Goal: Information Seeking & Learning: Learn about a topic

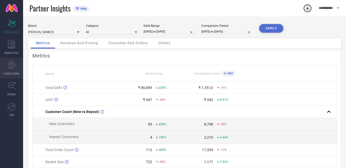
click at [15, 71] on link "SUGGESTIONS" at bounding box center [11, 68] width 23 height 20
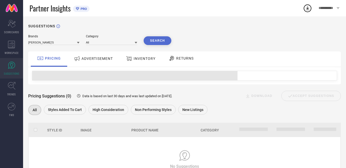
click at [98, 56] on div "ADVERTISEMENT" at bounding box center [94, 58] width 42 height 9
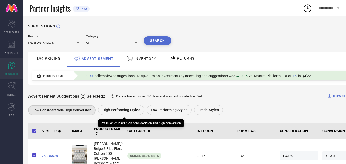
click at [112, 110] on span "High Performing Styles" at bounding box center [121, 110] width 38 height 4
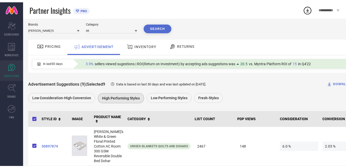
scroll to position [7, 0]
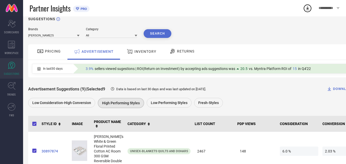
click at [150, 55] on div "INVENTORY" at bounding box center [141, 51] width 32 height 9
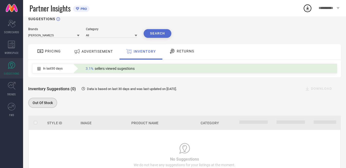
click at [189, 54] on div "RETURNS" at bounding box center [182, 51] width 28 height 9
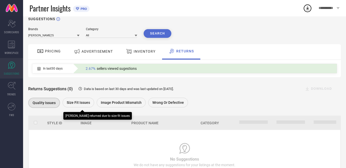
click at [87, 106] on div "Size fit issues" at bounding box center [79, 103] width 32 height 10
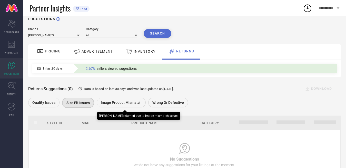
click at [113, 102] on span "Image product mismatch" at bounding box center [121, 103] width 41 height 4
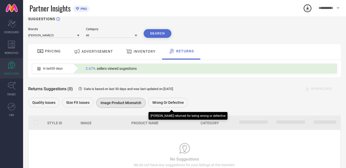
click at [172, 100] on div "Wrong or Defective" at bounding box center [168, 103] width 40 height 10
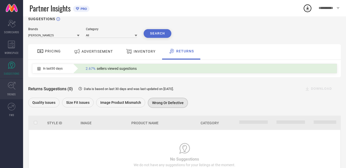
click at [11, 85] on icon at bounding box center [12, 86] width 8 height 8
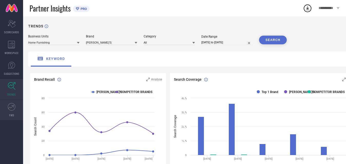
click at [7, 106] on link "FWD" at bounding box center [11, 110] width 23 height 20
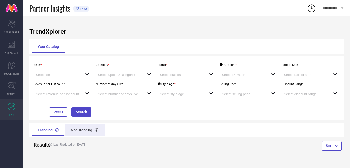
click at [77, 127] on div "Non Trending" at bounding box center [85, 130] width 40 height 12
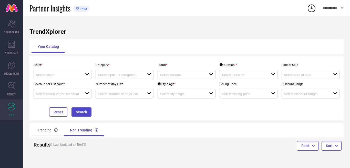
click at [64, 78] on div "open" at bounding box center [63, 74] width 58 height 9
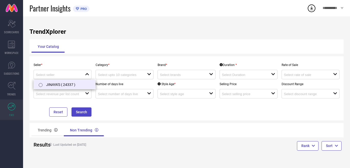
click at [58, 84] on li "JINAYA'S ( 24337 )" at bounding box center [64, 84] width 61 height 9
type input "JINAYA'S ( 24337 )"
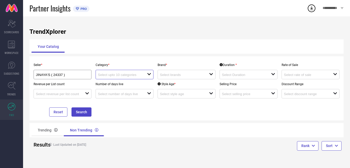
click at [118, 76] on input at bounding box center [120, 75] width 44 height 4
click at [114, 82] on div "No results found" at bounding box center [125, 84] width 58 height 9
click at [116, 65] on p "Category *" at bounding box center [125, 65] width 58 height 4
click at [116, 73] on div at bounding box center [122, 74] width 49 height 5
click at [121, 60] on div "Seller * [PERSON_NAME]'S ( 24337 ) Category * close Brand * open Duration * ope…" at bounding box center [186, 88] width 314 height 64
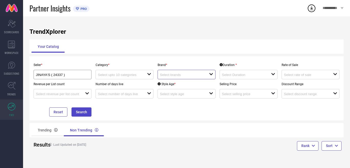
click at [169, 74] on input at bounding box center [182, 75] width 44 height 4
click at [166, 82] on div "No results found" at bounding box center [187, 84] width 58 height 9
click at [71, 90] on div "open" at bounding box center [63, 93] width 58 height 9
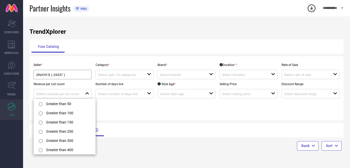
click at [121, 112] on div "Seller * [PERSON_NAME]'S ( 24337 ) Category * open Brand * open Duration * open…" at bounding box center [187, 88] width 310 height 57
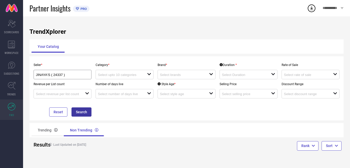
click at [90, 113] on button "Search" at bounding box center [81, 112] width 20 height 9
click at [47, 131] on div "Trending" at bounding box center [48, 130] width 32 height 12
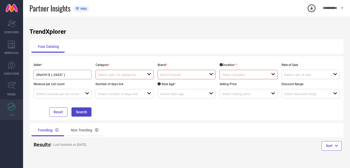
click at [132, 75] on input at bounding box center [120, 75] width 44 height 4
click at [127, 83] on div "No results found" at bounding box center [125, 84] width 58 height 9
click at [176, 74] on input at bounding box center [182, 75] width 44 height 4
click at [239, 74] on input at bounding box center [244, 75] width 44 height 4
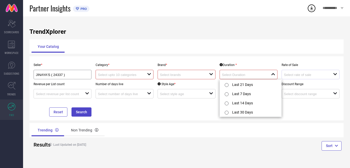
click at [291, 72] on div "open" at bounding box center [311, 74] width 58 height 9
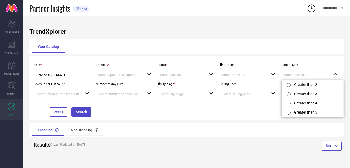
click at [161, 113] on div "Seller * [PERSON_NAME]'S ( 24337 ) Category * open Brand * open Duration * open…" at bounding box center [187, 88] width 310 height 57
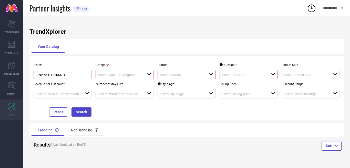
click at [162, 97] on div "open" at bounding box center [187, 93] width 58 height 9
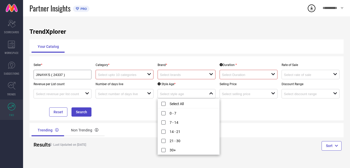
click at [134, 58] on div "Seller * [PERSON_NAME]'S ( 24337 ) Category * open Brand * open Duration * open…" at bounding box center [186, 88] width 314 height 64
